Goal: Navigation & Orientation: Find specific page/section

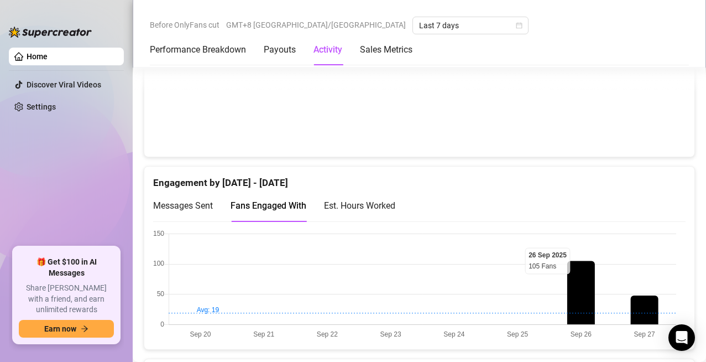
scroll to position [498, 0]
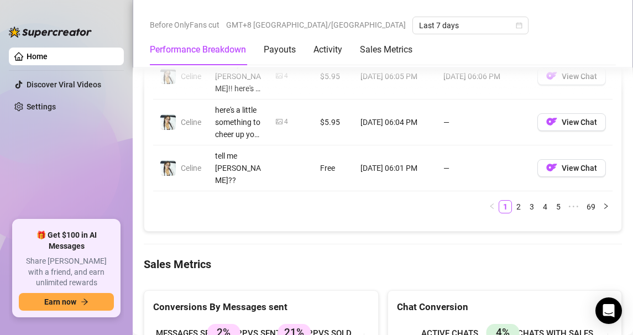
scroll to position [1438, 0]
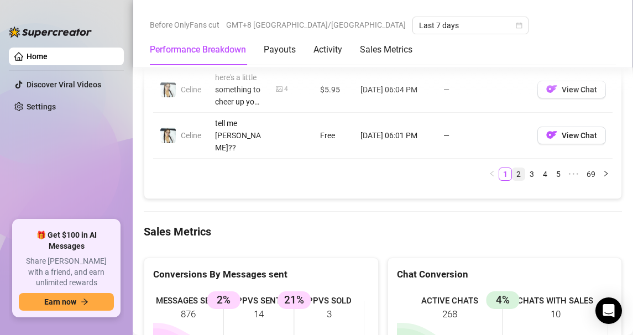
click at [513, 180] on link "2" at bounding box center [519, 174] width 12 height 12
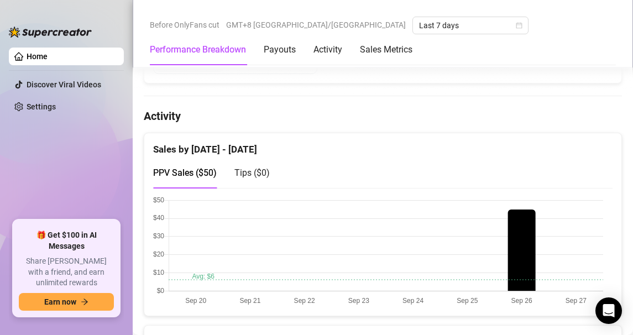
scroll to position [545, 0]
click at [327, 46] on div "Activity" at bounding box center [328, 49] width 29 height 13
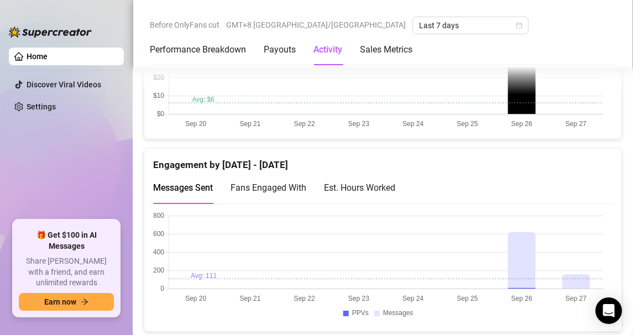
scroll to position [581, 0]
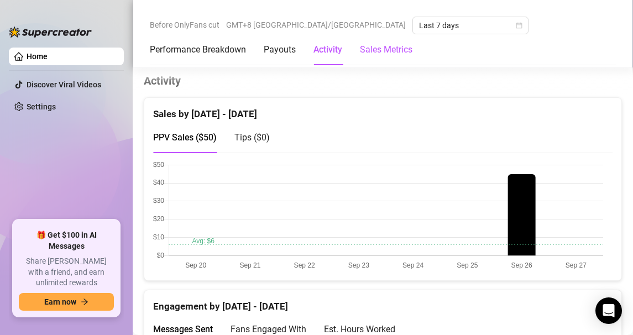
click at [390, 50] on Metrics "Sales Metrics" at bounding box center [386, 49] width 53 height 13
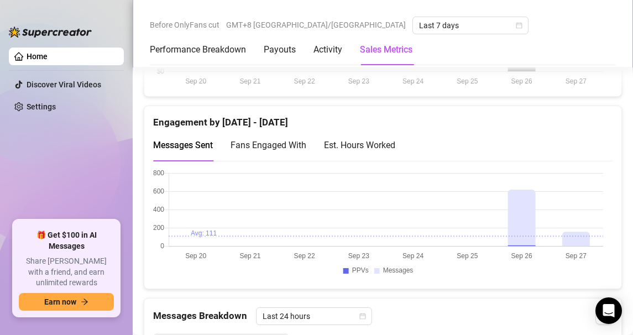
scroll to position [774, 0]
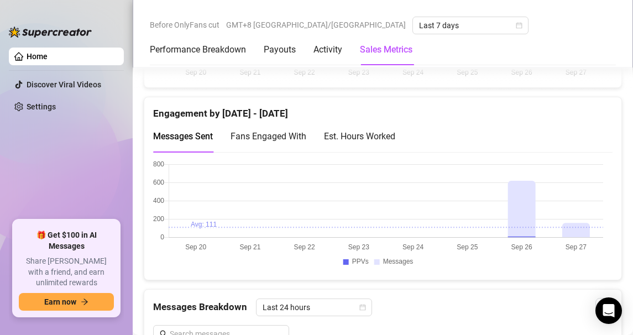
click at [269, 130] on div "Fans Engaged With" at bounding box center [269, 136] width 76 height 14
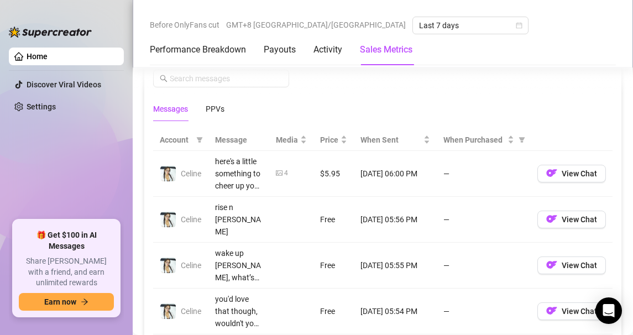
scroll to position [1051, 0]
